Goal: Transaction & Acquisition: Purchase product/service

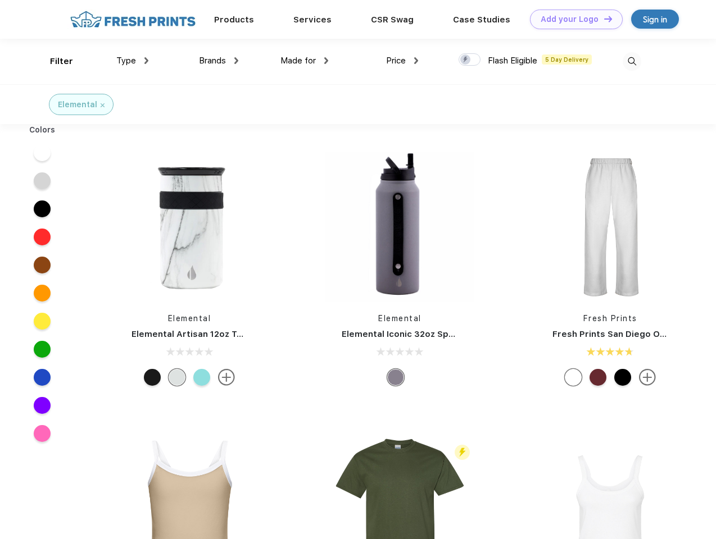
click at [572, 19] on link "Add your Logo Design Tool" at bounding box center [576, 20] width 93 height 20
click at [0, 0] on div "Design Tool" at bounding box center [0, 0] width 0 height 0
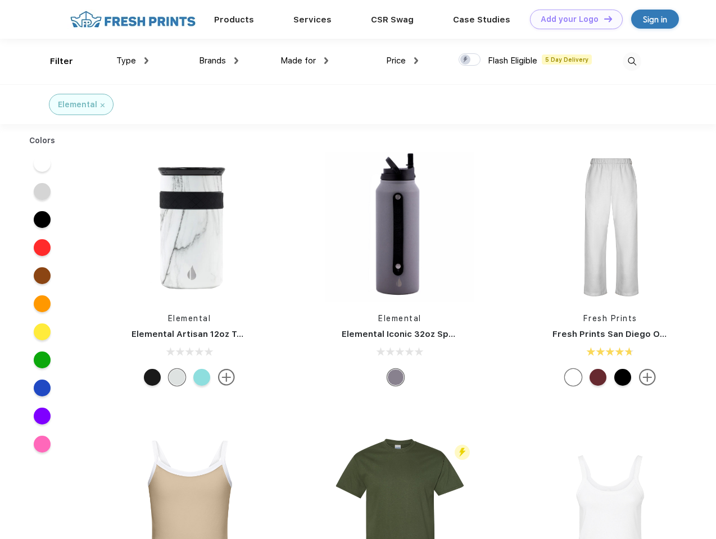
click at [603, 19] on link "Add your Logo Design Tool" at bounding box center [576, 20] width 93 height 20
click at [54, 61] on div "Filter" at bounding box center [61, 61] width 23 height 13
click at [133, 61] on span "Type" at bounding box center [126, 61] width 20 height 10
click at [219, 61] on span "Brands" at bounding box center [212, 61] width 27 height 10
click at [304, 61] on span "Made for" at bounding box center [297, 61] width 35 height 10
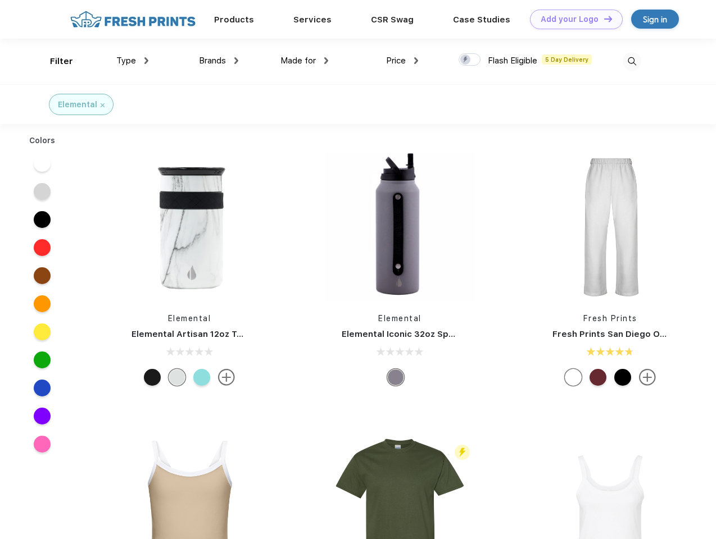
click at [402, 61] on span "Price" at bounding box center [396, 61] width 20 height 10
click at [470, 60] on div at bounding box center [469, 59] width 22 height 12
click at [466, 60] on input "checkbox" at bounding box center [461, 56] width 7 height 7
click at [631, 61] on img at bounding box center [631, 61] width 19 height 19
